Goal: Use online tool/utility: Use online tool/utility

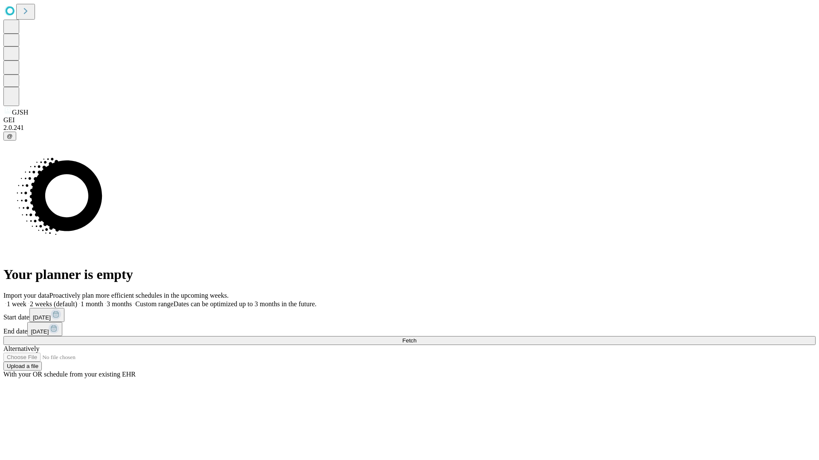
click at [416, 338] on span "Fetch" at bounding box center [409, 341] width 14 height 6
